Goal: Task Accomplishment & Management: Manage account settings

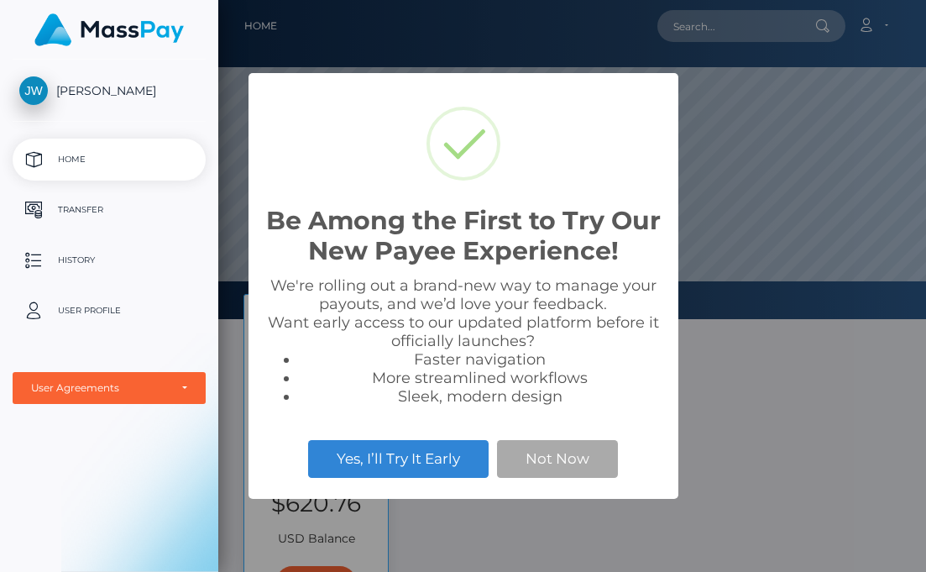
scroll to position [319, 708]
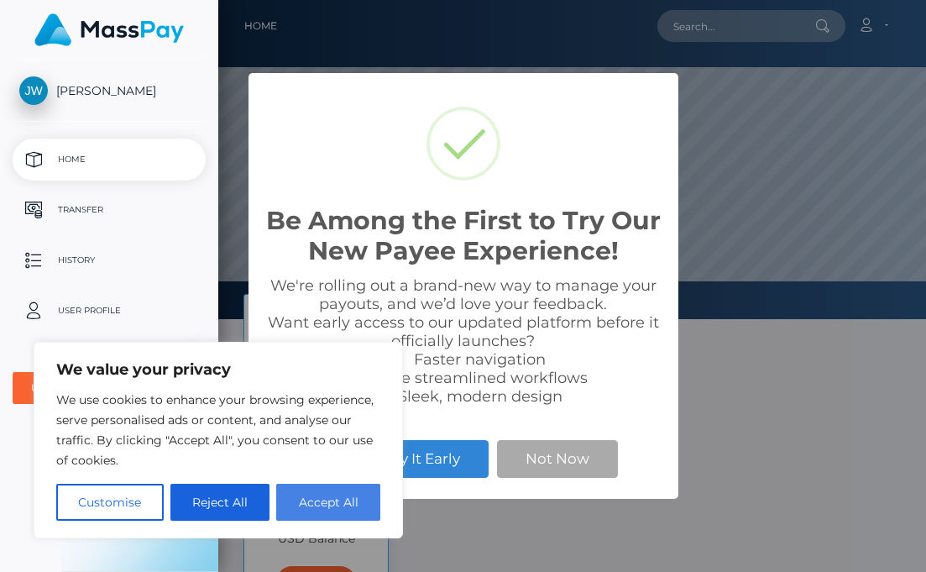
click at [328, 512] on button "Accept All" at bounding box center [328, 502] width 104 height 37
checkbox input "true"
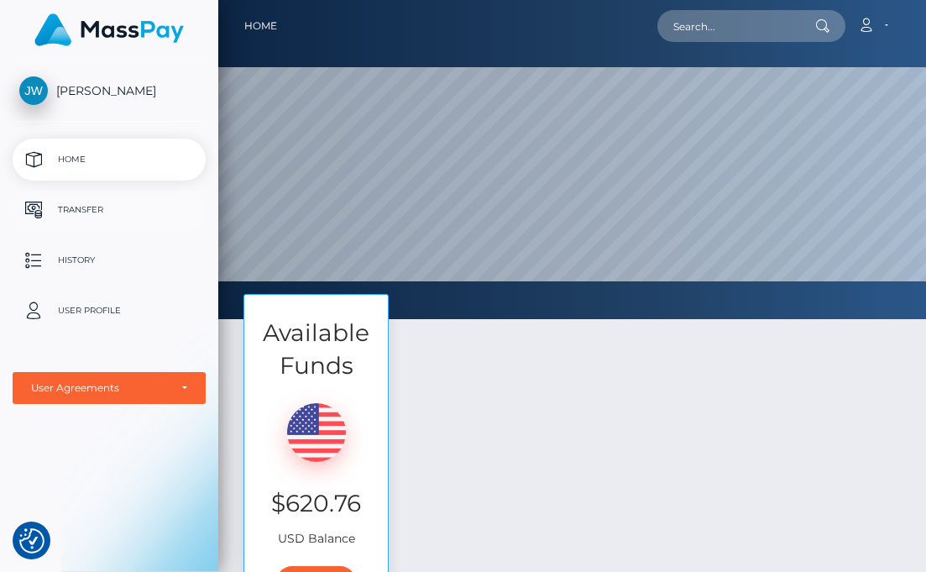
click at [84, 218] on p "Transfer" at bounding box center [109, 209] width 180 height 25
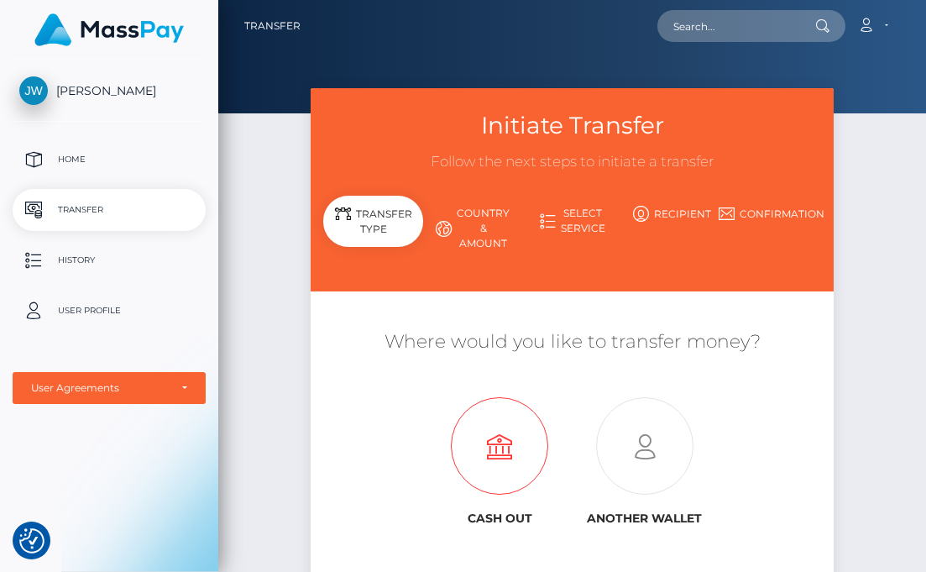
click at [495, 430] on icon at bounding box center [499, 446] width 145 height 97
click at [79, 154] on p "Home" at bounding box center [109, 159] width 180 height 25
click at [878, 27] on link "Account" at bounding box center [873, 25] width 50 height 35
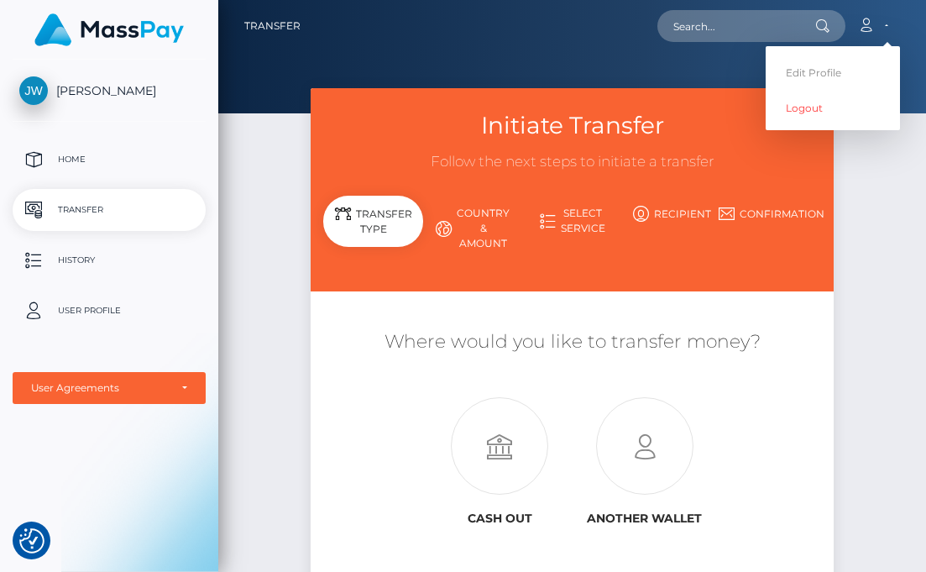
click at [494, 247] on link "Country & Amount" at bounding box center [473, 228] width 100 height 59
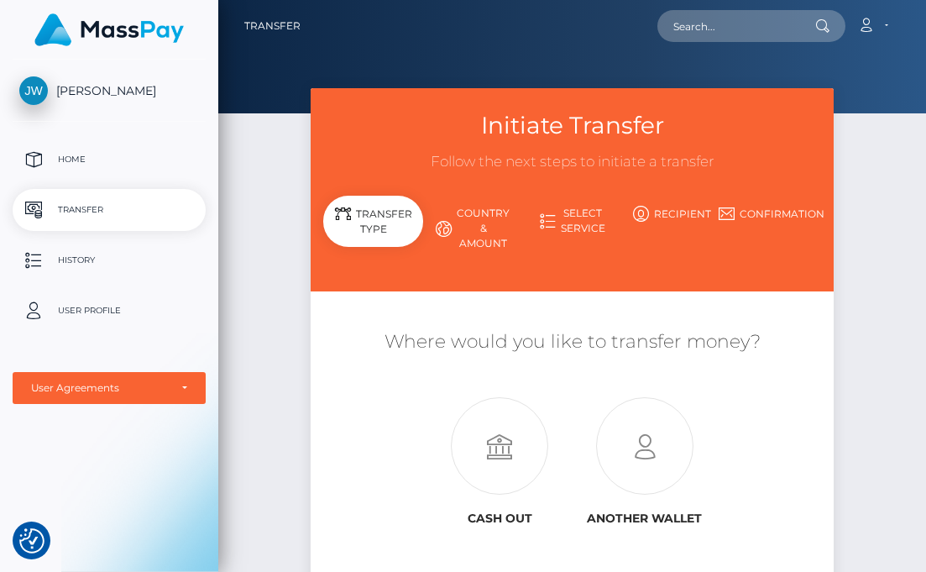
click at [494, 247] on link "Country & Amount" at bounding box center [473, 228] width 100 height 59
click at [577, 225] on link "Select Service" at bounding box center [572, 221] width 100 height 44
click at [469, 231] on link "Country & Amount" at bounding box center [473, 228] width 100 height 59
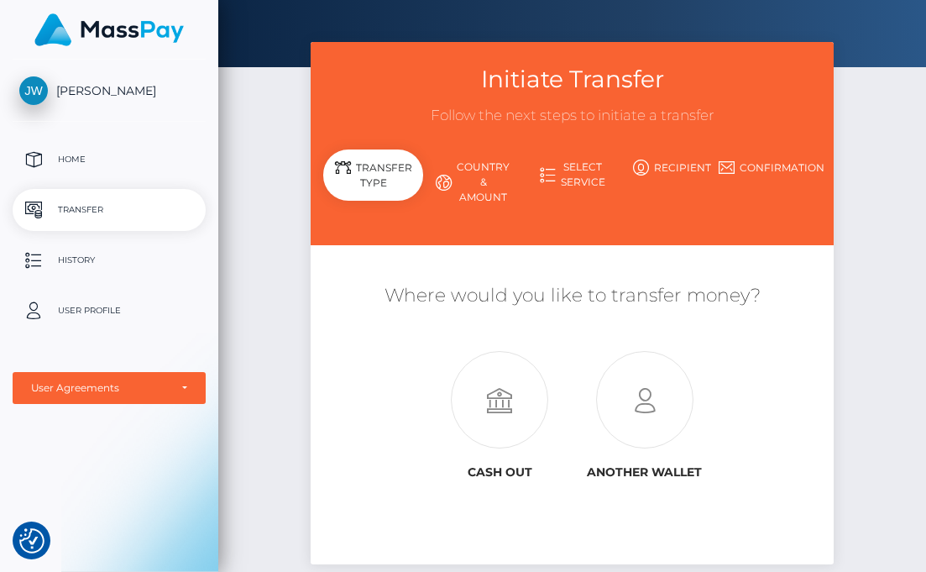
scroll to position [161, 0]
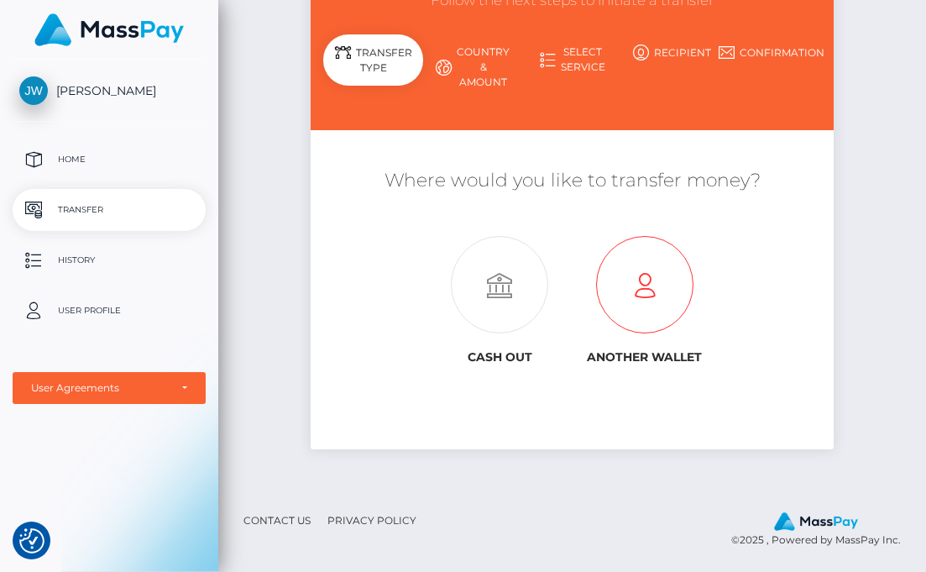
click at [685, 301] on icon at bounding box center [645, 285] width 145 height 97
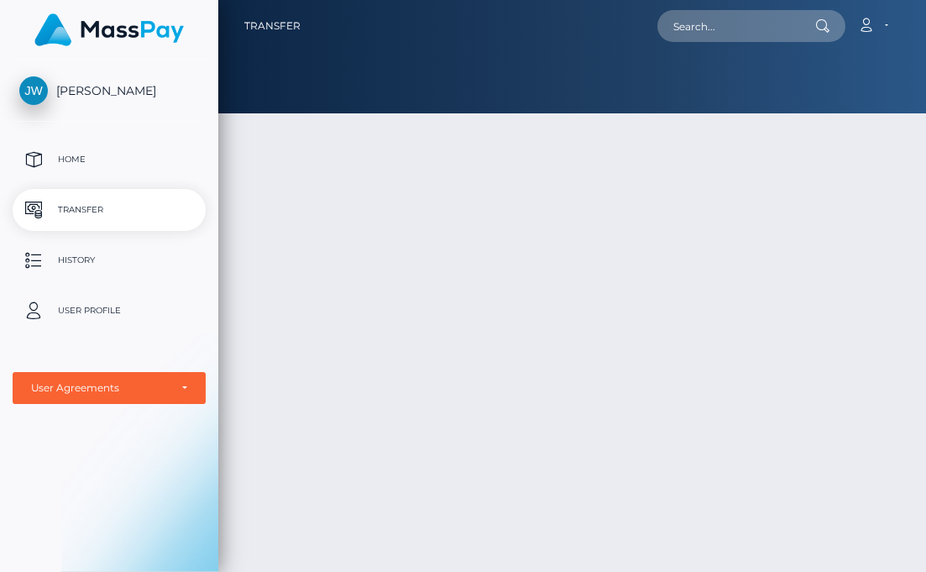
scroll to position [161, 0]
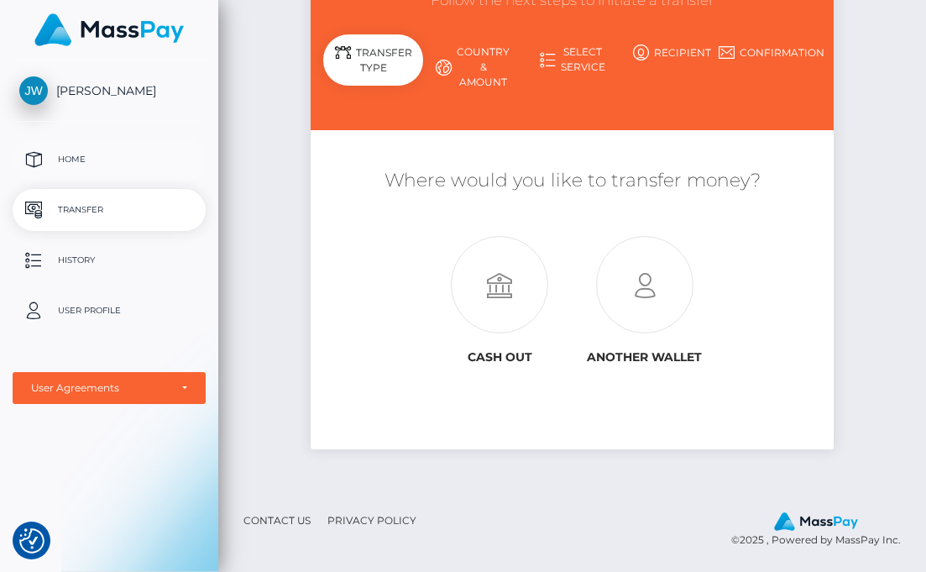
click at [102, 160] on p "Home" at bounding box center [109, 159] width 180 height 25
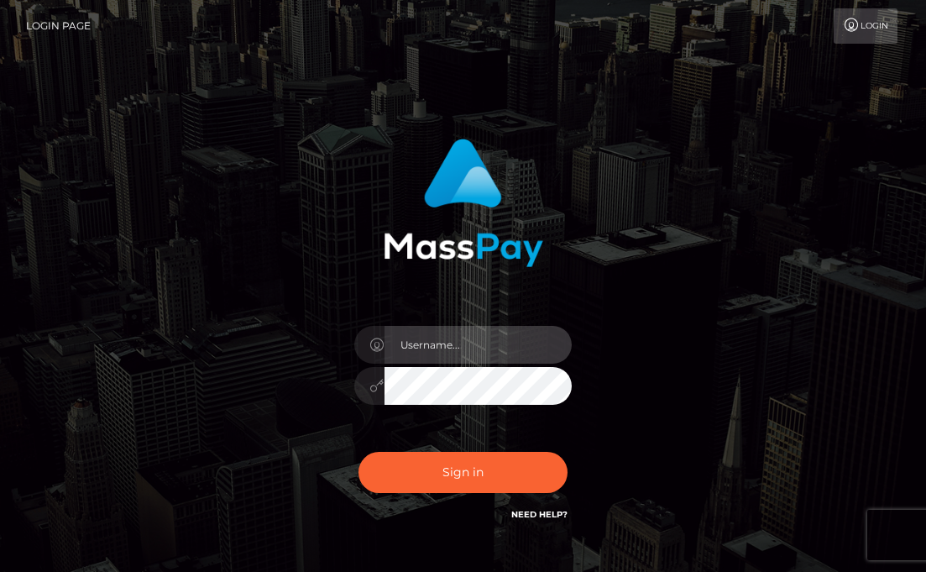
click at [424, 331] on input "text" at bounding box center [479, 345] width 188 height 38
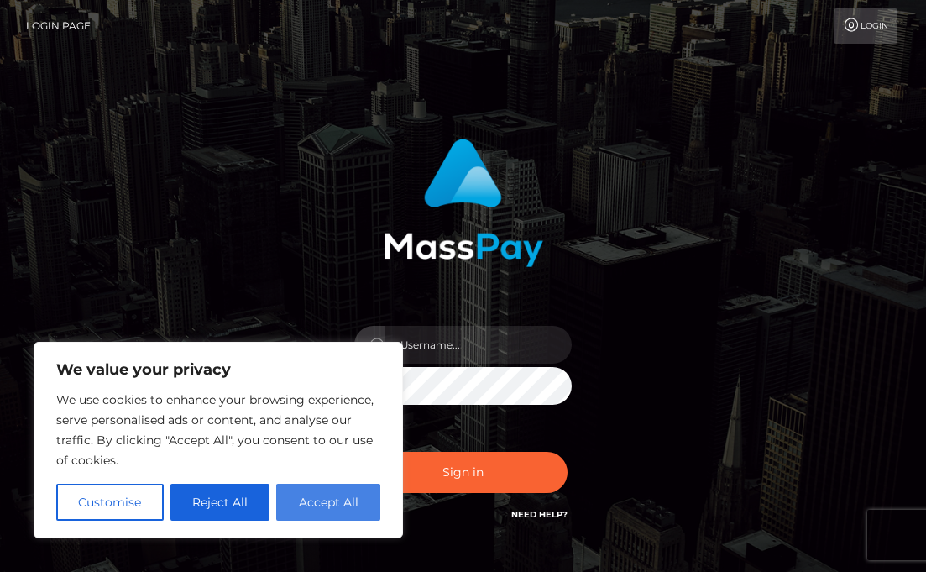
click at [354, 504] on button "Accept All" at bounding box center [328, 502] width 104 height 37
checkbox input "true"
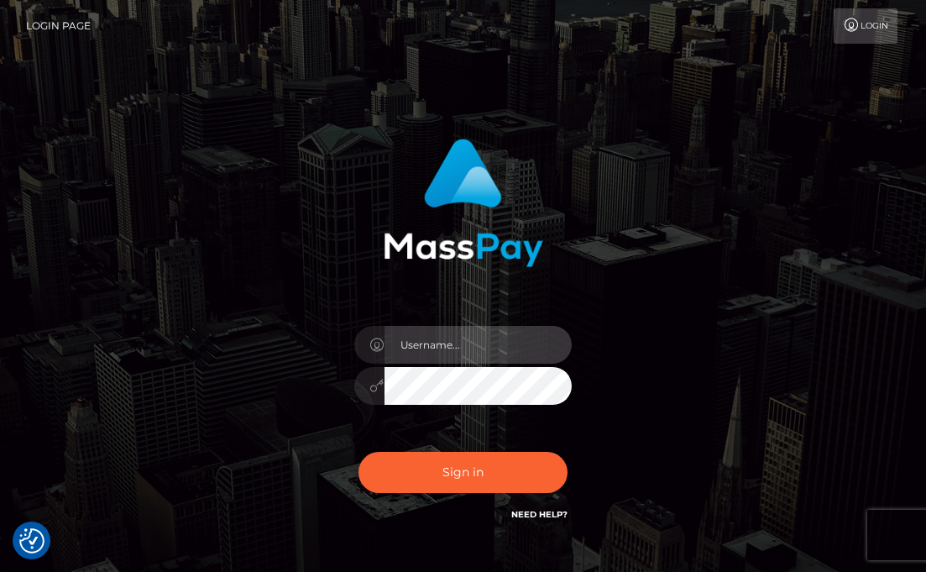
click at [511, 351] on input "text" at bounding box center [479, 345] width 188 height 38
click at [503, 354] on input "cutelittlemama041818@gmail.com" at bounding box center [479, 345] width 188 height 38
type input "cutelittlemama041818"
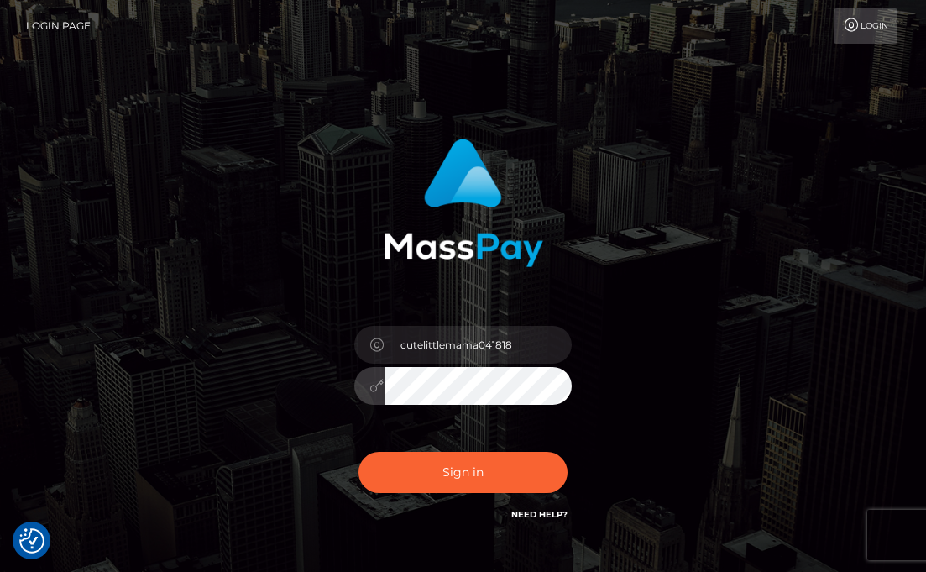
click at [359, 452] on button "Sign in" at bounding box center [464, 472] width 210 height 41
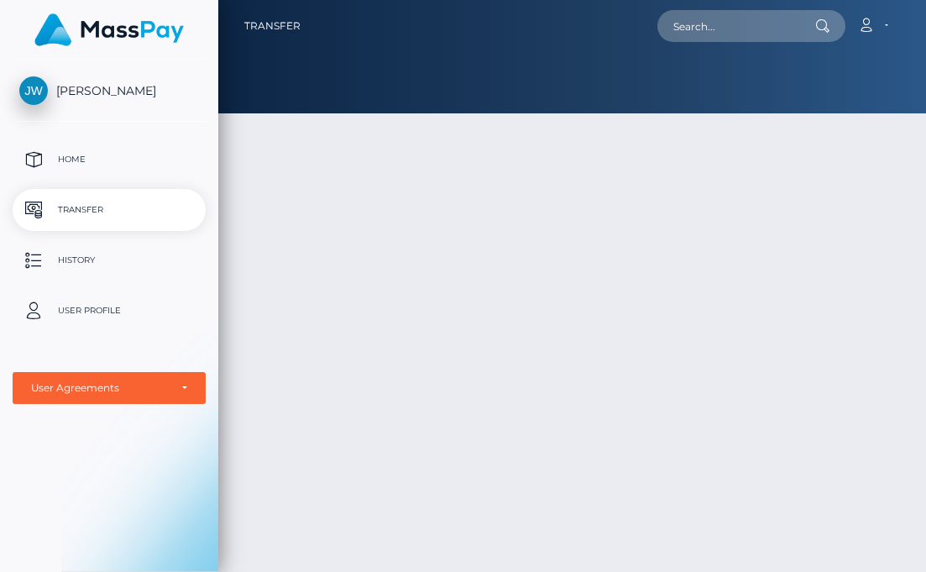
scroll to position [161, 0]
